Goal: Task Accomplishment & Management: Use online tool/utility

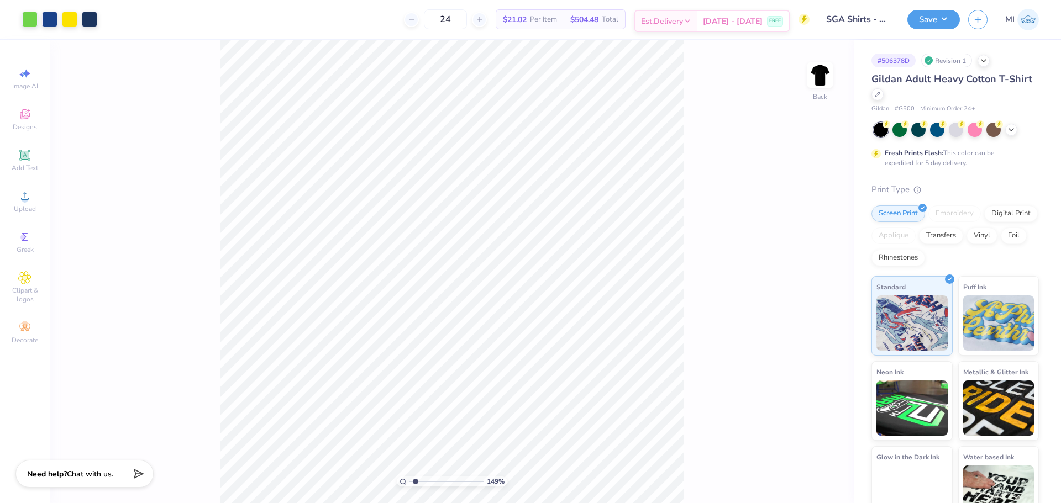
type input "1.22023124181992"
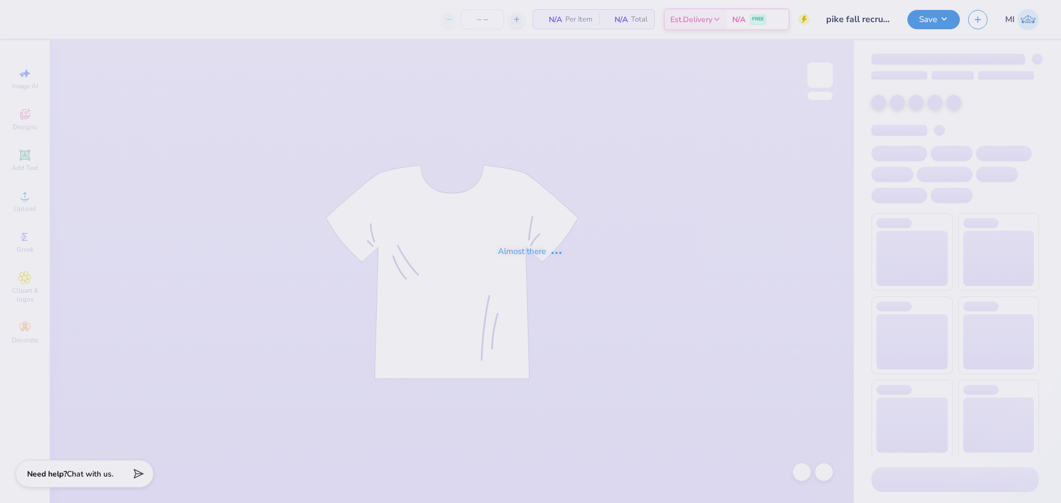
type input "30"
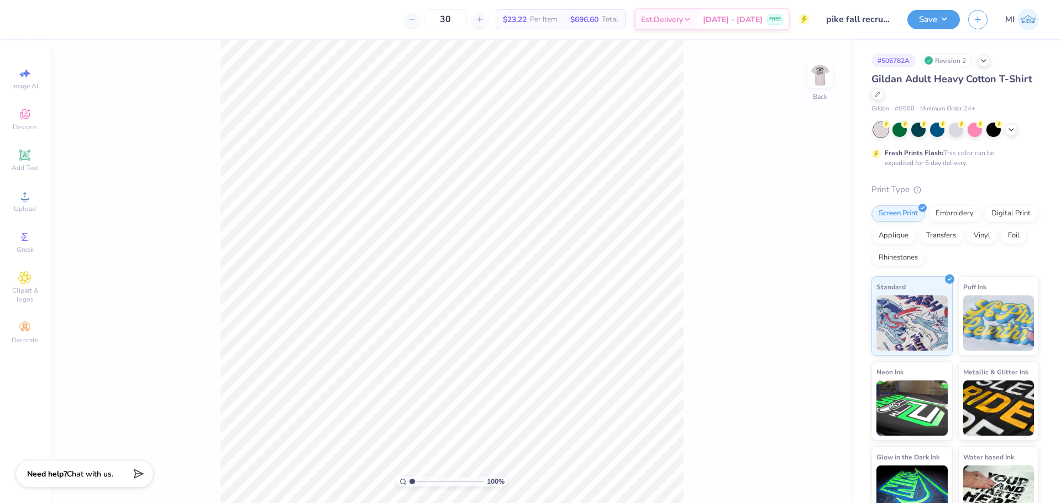
click at [816, 62] on div "100 % Back" at bounding box center [452, 271] width 804 height 463
click at [824, 73] on img at bounding box center [820, 75] width 44 height 44
click at [173, 63] on div "100 % Front W 9.20 9.20 " H 10.11 10.11 " Y 3.00 3.00 " Center Middle Top Bottom" at bounding box center [452, 271] width 804 height 463
click at [33, 18] on div at bounding box center [29, 17] width 15 height 15
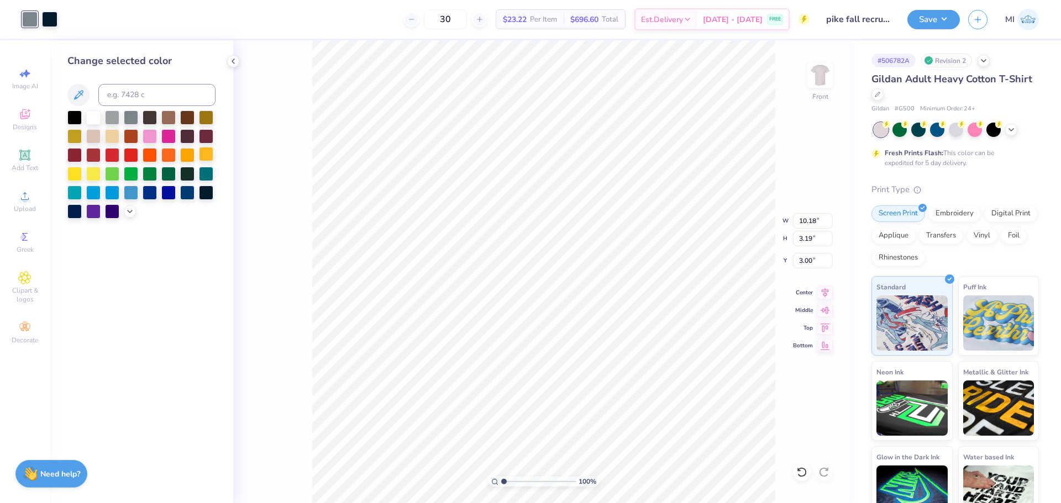
click at [210, 158] on div at bounding box center [206, 154] width 14 height 14
click at [89, 177] on div at bounding box center [93, 173] width 14 height 14
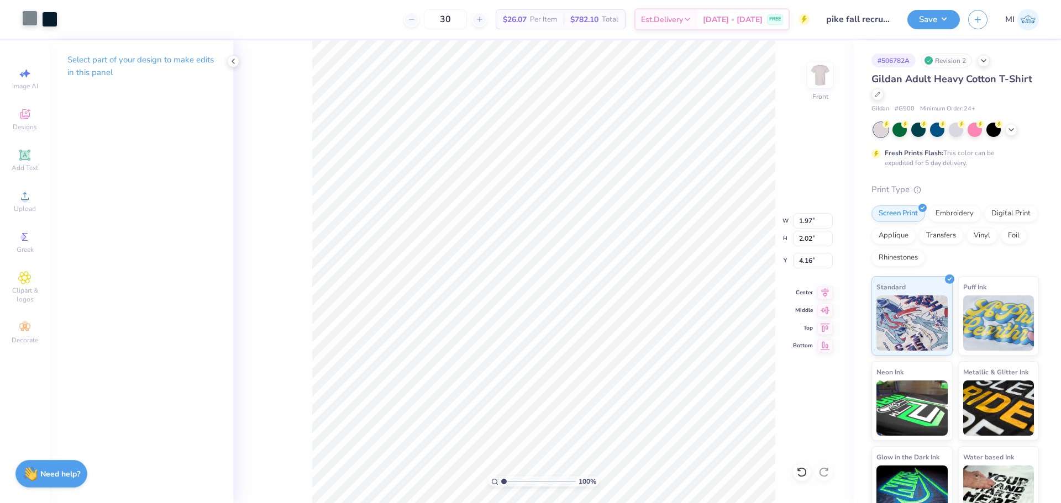
click at [30, 22] on div at bounding box center [29, 17] width 15 height 15
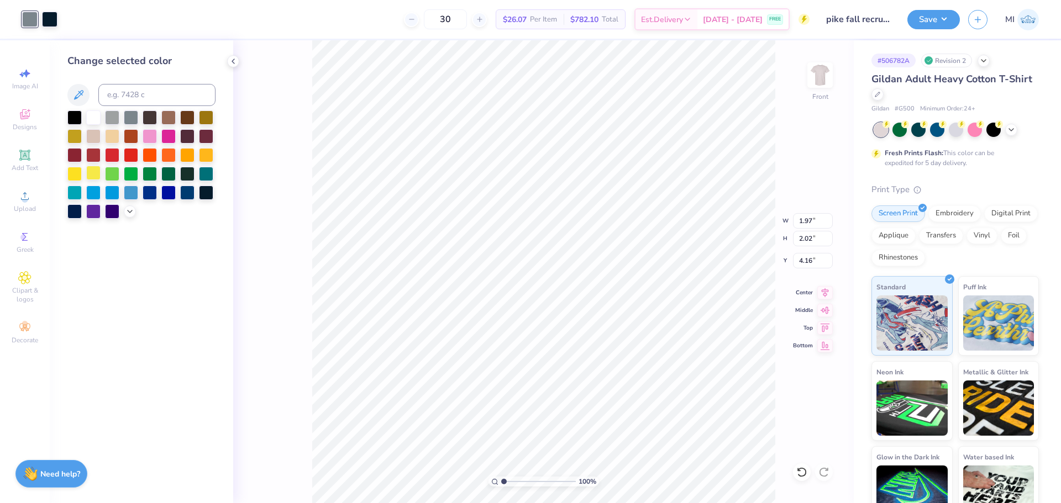
click at [98, 171] on div at bounding box center [93, 173] width 14 height 14
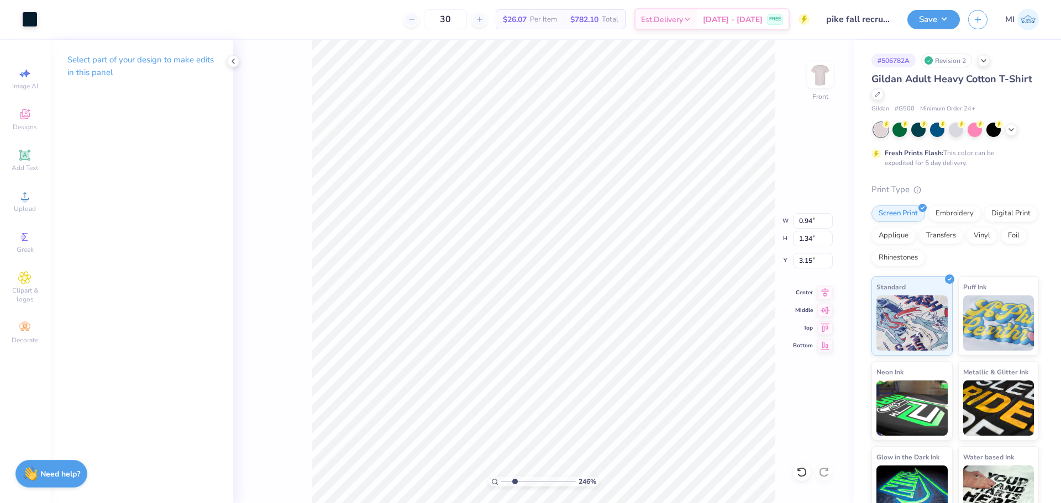
type input "2.46071092039642"
type input "4.90"
type input "2.17"
type input "3.00"
type input "2.46071092039642"
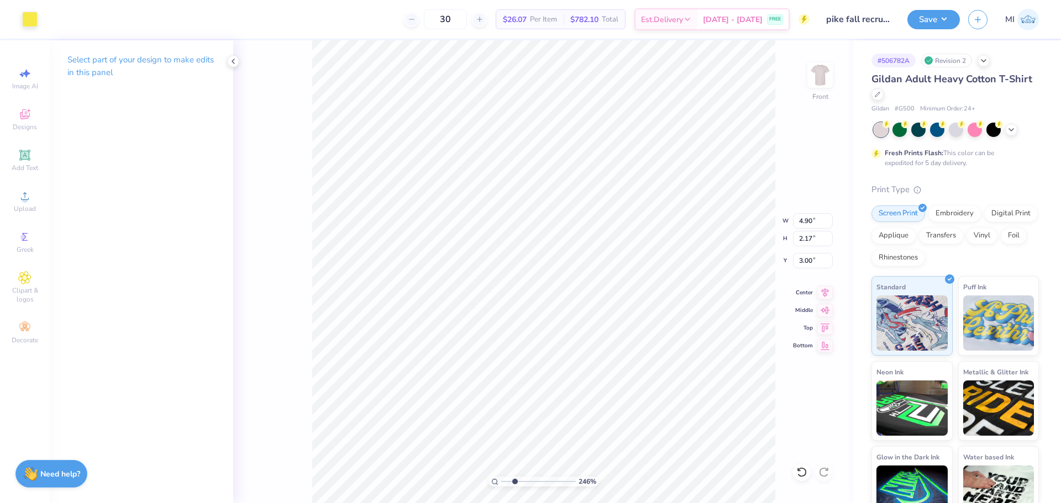
type input "0.95"
type input "1.26"
type input "3.06"
type input "2.46071092039642"
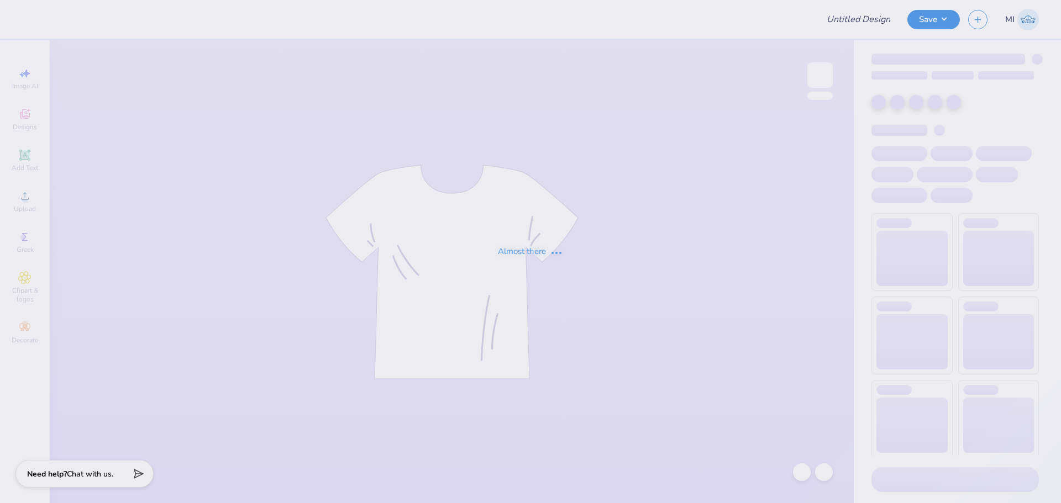
type input "theta"
type input "12"
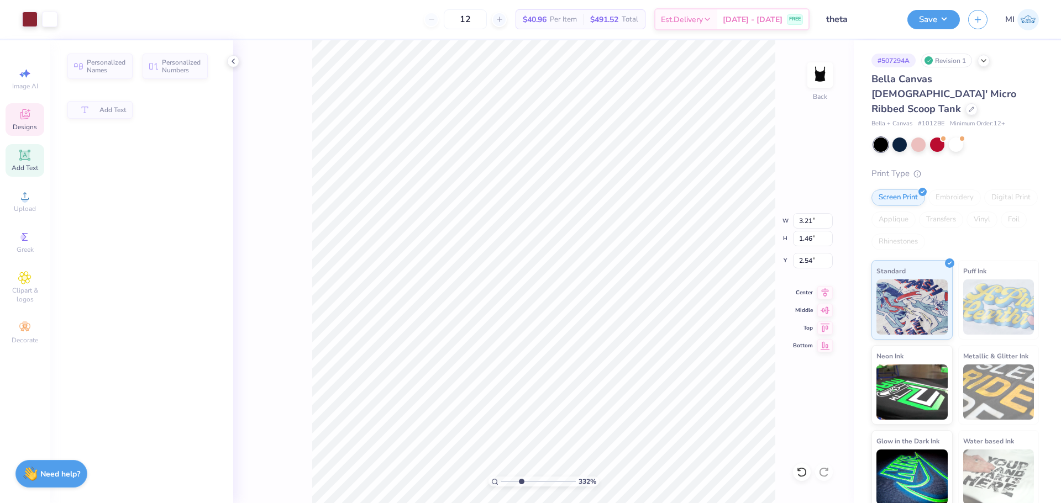
type input "3.32211092047231"
type input "3.21"
type input "1.46"
type input "2.54"
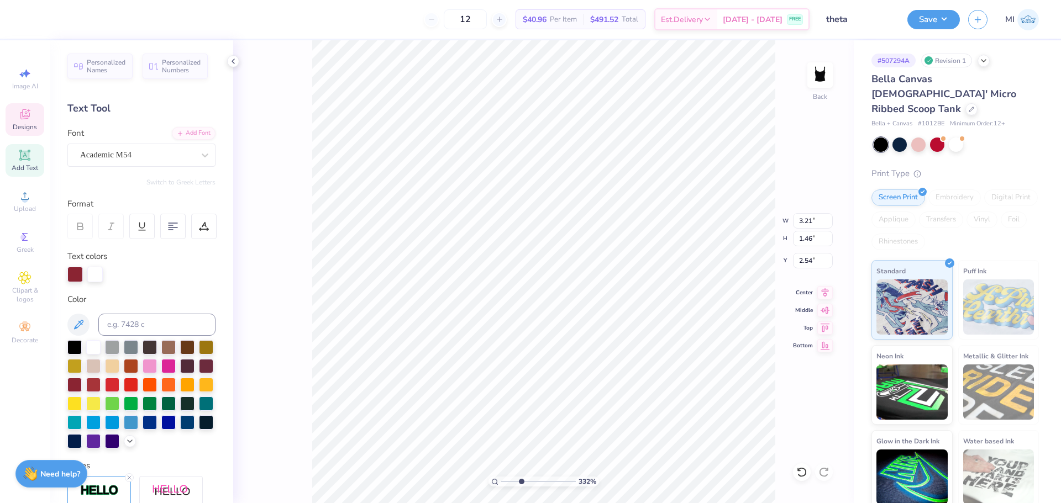
scroll to position [9, 2]
type input "3.32211092047231"
type textarea "187"
type input "3.32211092047231"
type textarea "1870"
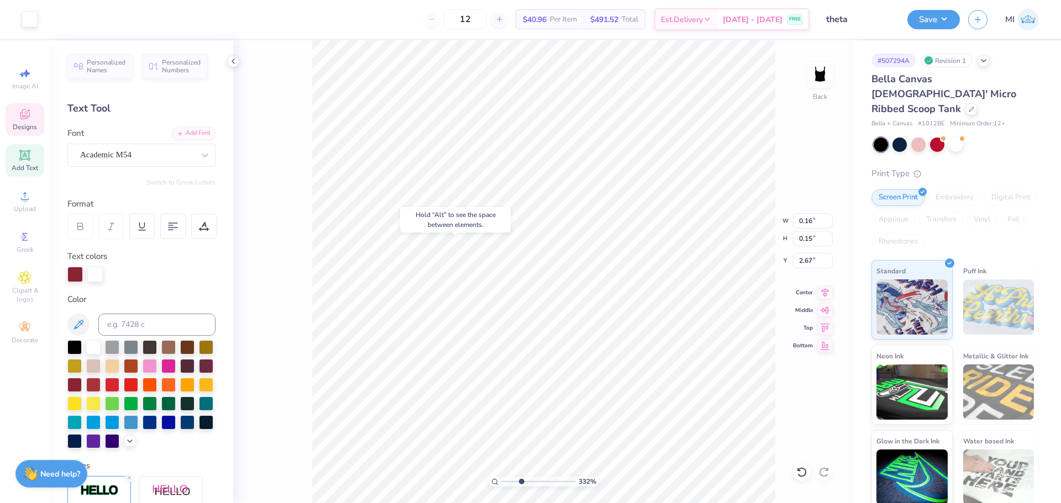
type input "3.32211092047231"
type input "2.67"
type input "3.32211092047231"
type input "2.59"
type input "3.32211092047231"
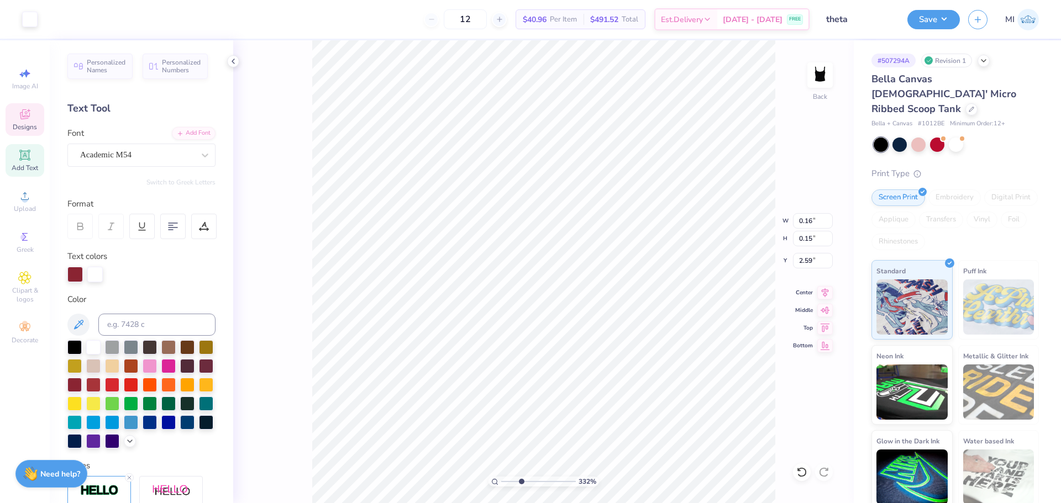
type input "2.90"
type input "3.32211092047231"
type input "2.59"
type input "3.32211092047231"
type input "3.54"
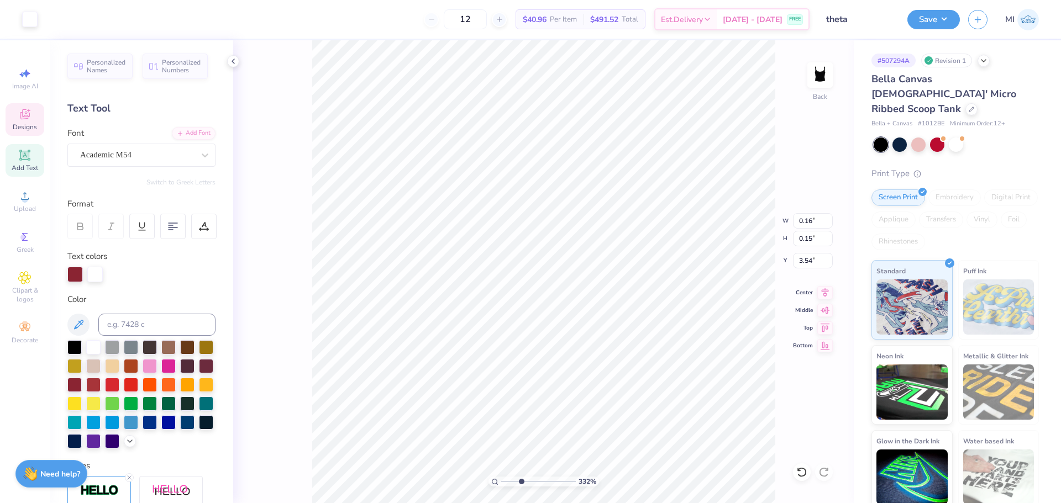
type input "3.32211092047231"
type input "3.00"
type input "3.32211092047231"
type input "3.54"
type input "3.32211092047231"
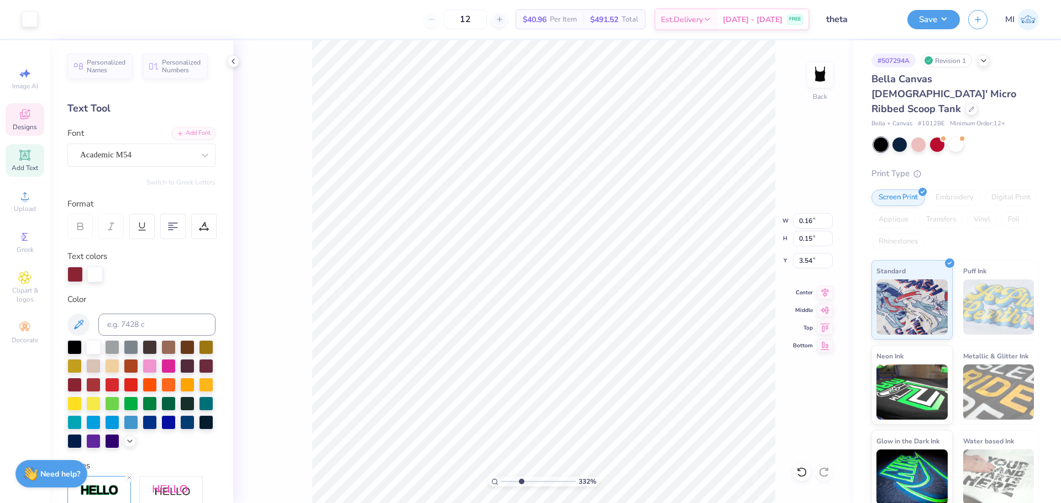
type input "3.48"
type input "3.32211092047231"
type input "3.78"
type input "3.32211092047231"
type input "3.41"
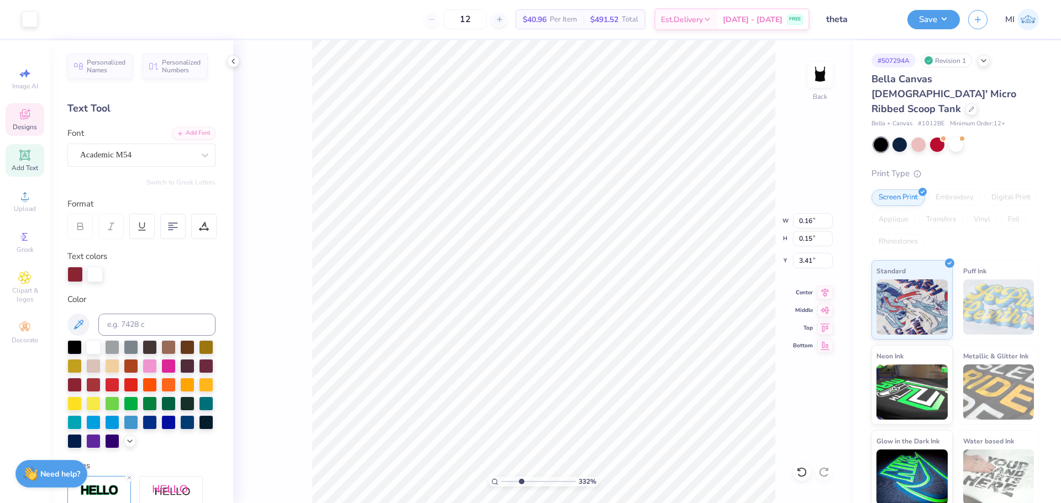
type input "3.32211092047231"
type input "3.20"
type input "0.45"
type input "2.00"
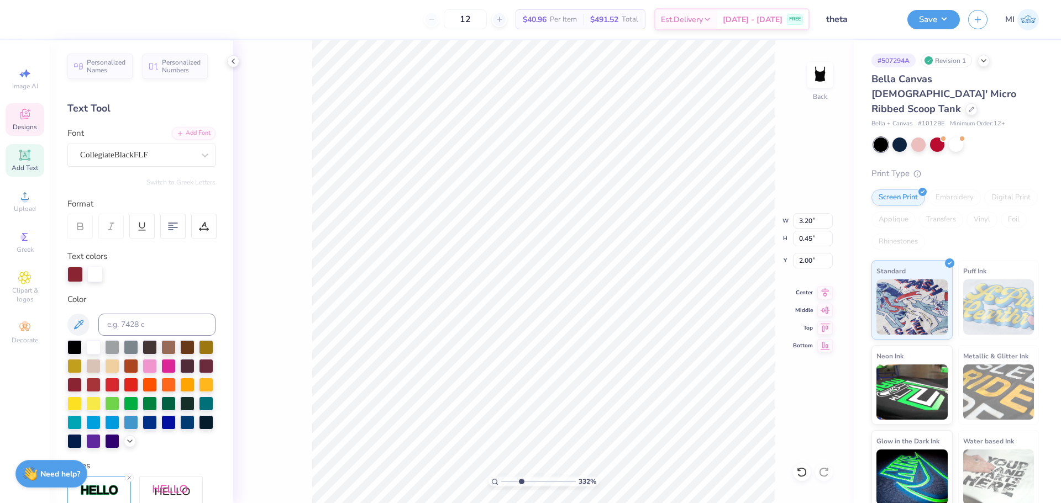
type input "3.32211092047231"
type textarea "T"
type input "3.32211092047231"
type textarea "Th"
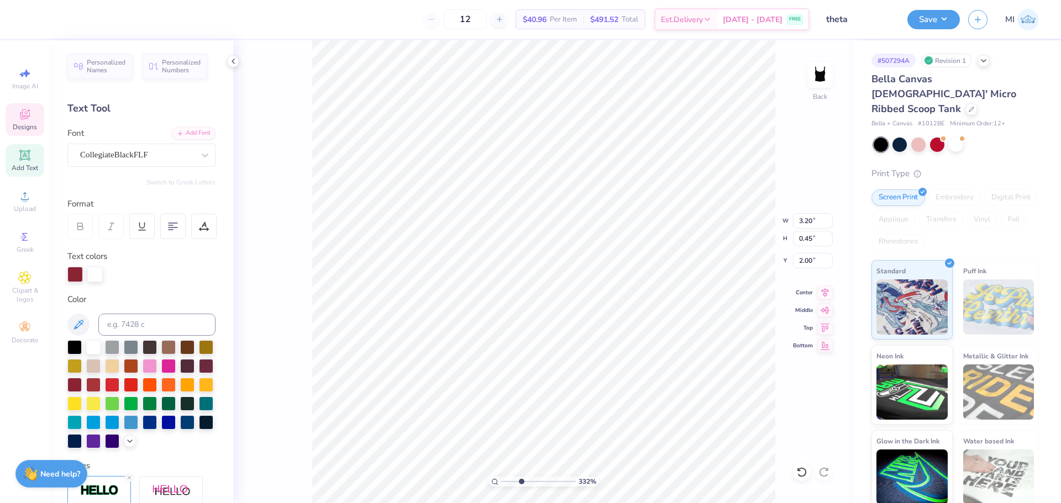
type input "3.32211092047231"
type textarea "Thet"
type input "3.32211092047231"
type textarea "Theta"
type input "3.32211092047231"
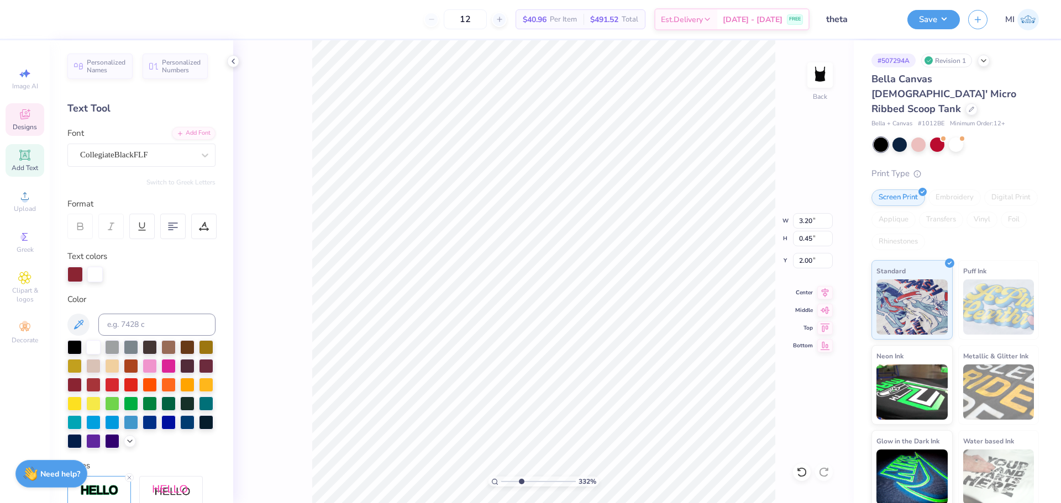
type textarea "Theta"
type input "3.32211092047231"
type textarea "heta"
type input "3.32211092047231"
type textarea "theta"
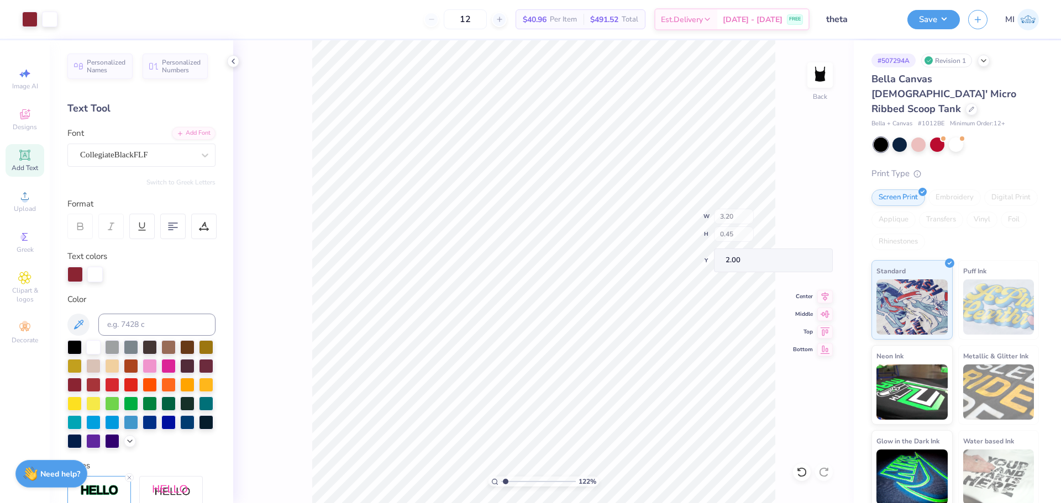
type input "1"
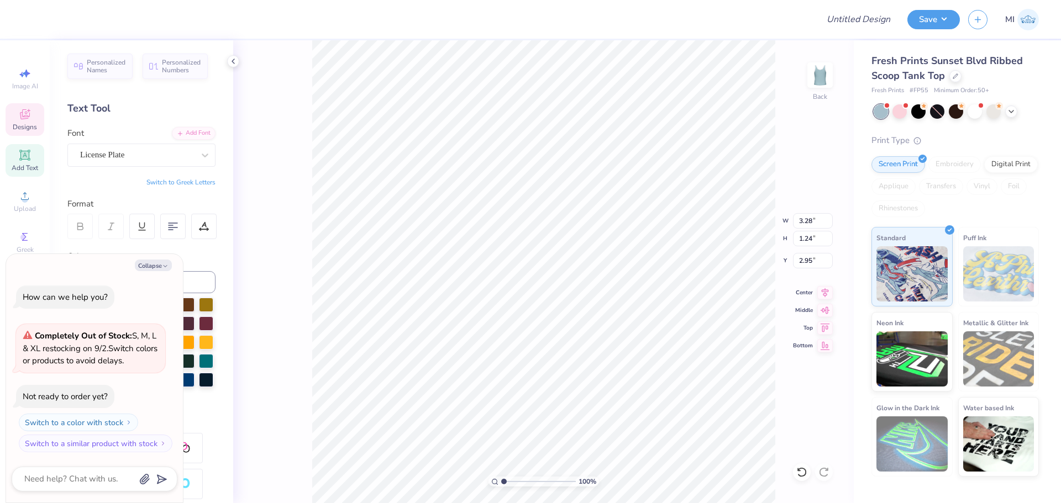
scroll to position [9, 2]
type textarea "x"
type input "2.25"
type input "0.14"
type input "2.58"
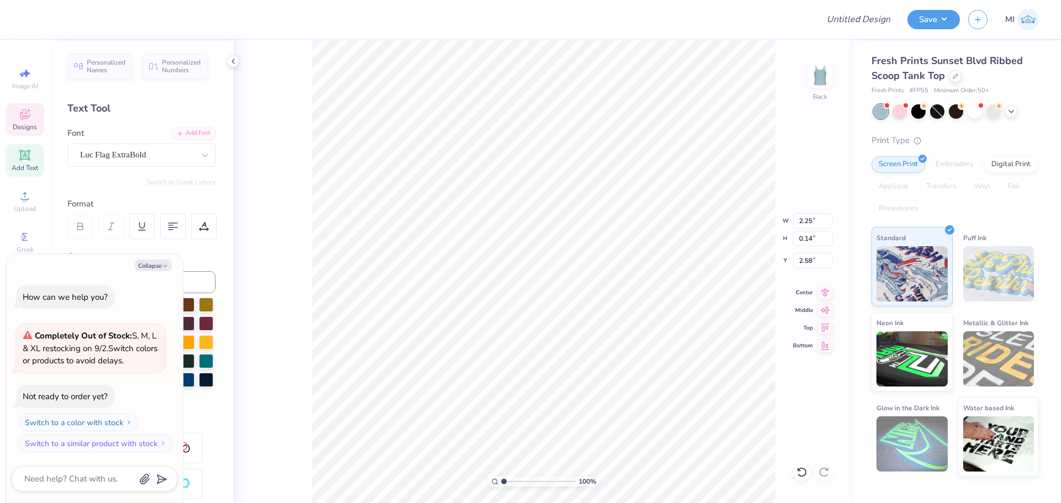
scroll to position [9, 3]
type textarea "x"
type input "1.84"
type input "0.21"
type input "4.38"
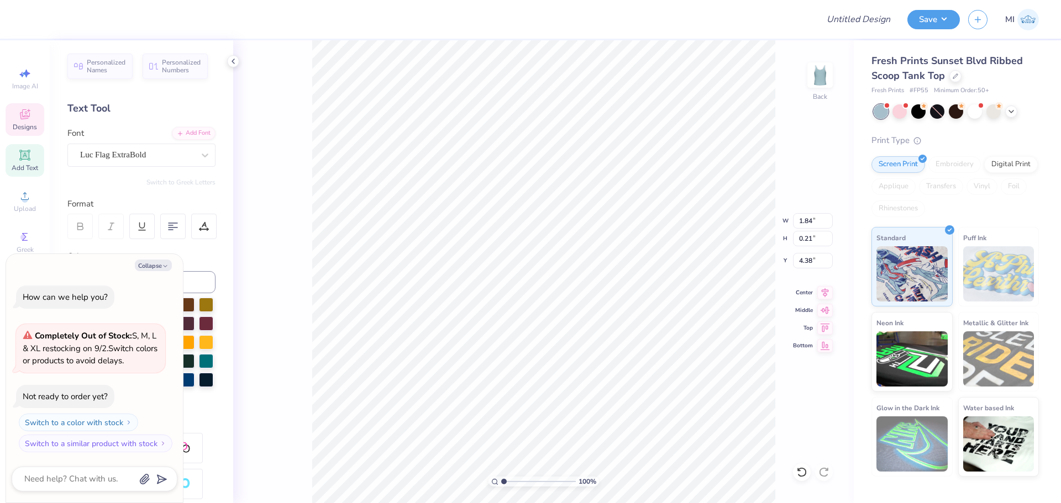
scroll to position [9, 1]
type textarea "x"
